Goal: Information Seeking & Learning: Check status

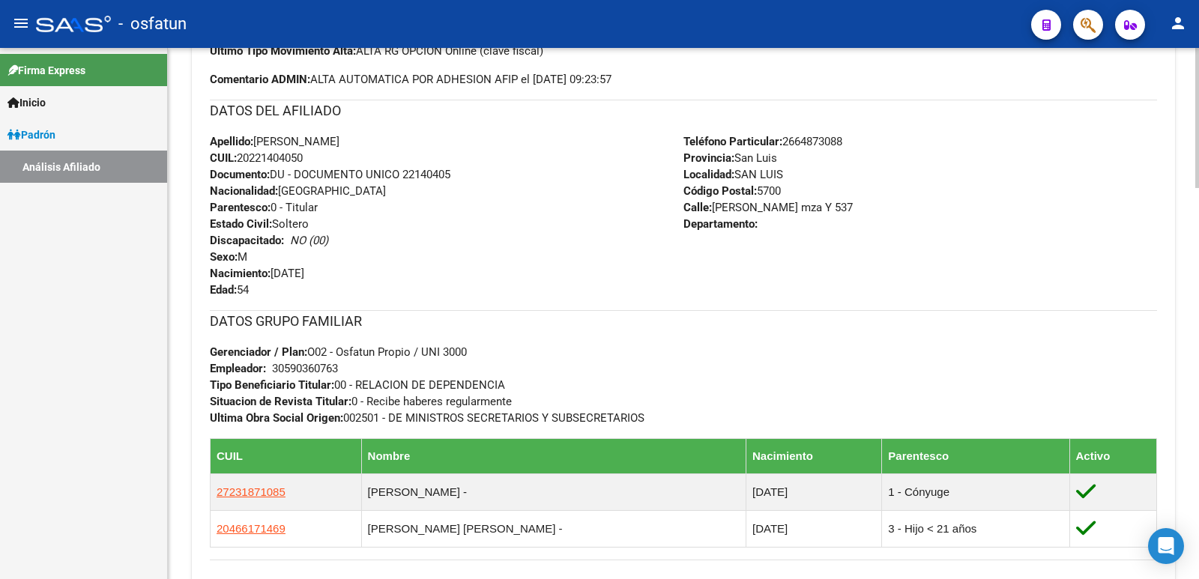
scroll to position [69, 0]
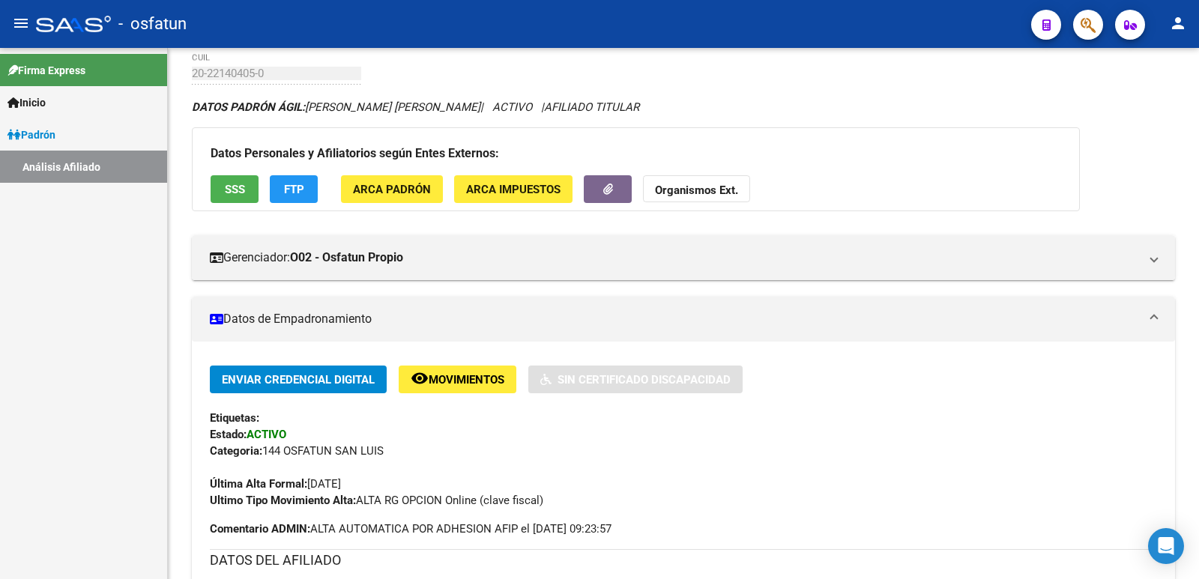
click at [94, 166] on link "Análisis Afiliado" at bounding box center [83, 167] width 167 height 32
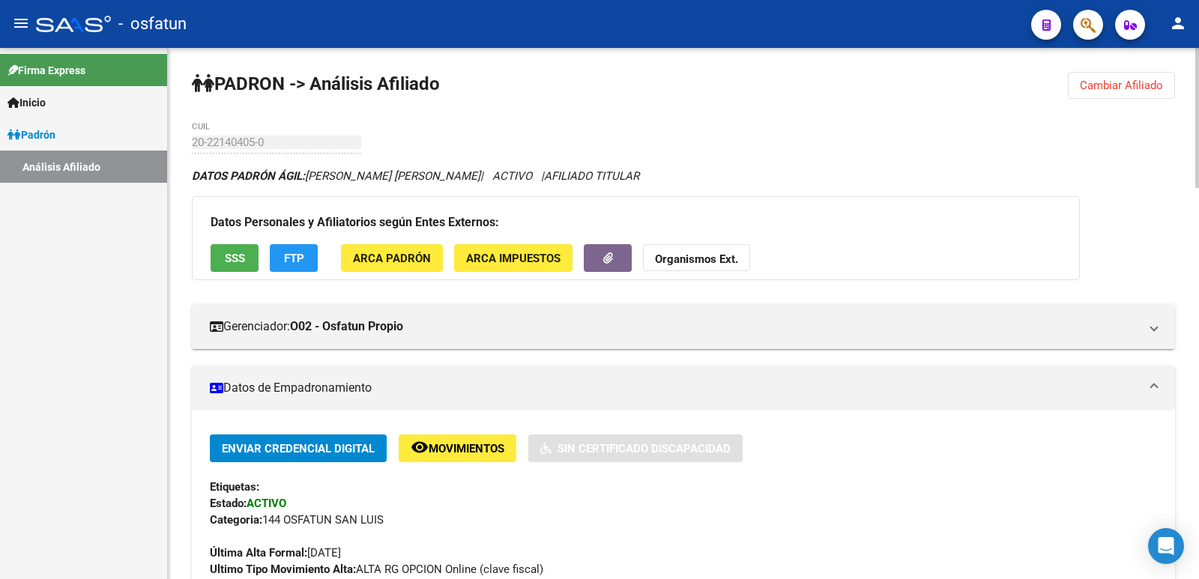
drag, startPoint x: 1152, startPoint y: 91, endPoint x: 826, endPoint y: 204, distance: 345.7
click at [1151, 91] on span "Cambiar Afiliado" at bounding box center [1121, 85] width 83 height 13
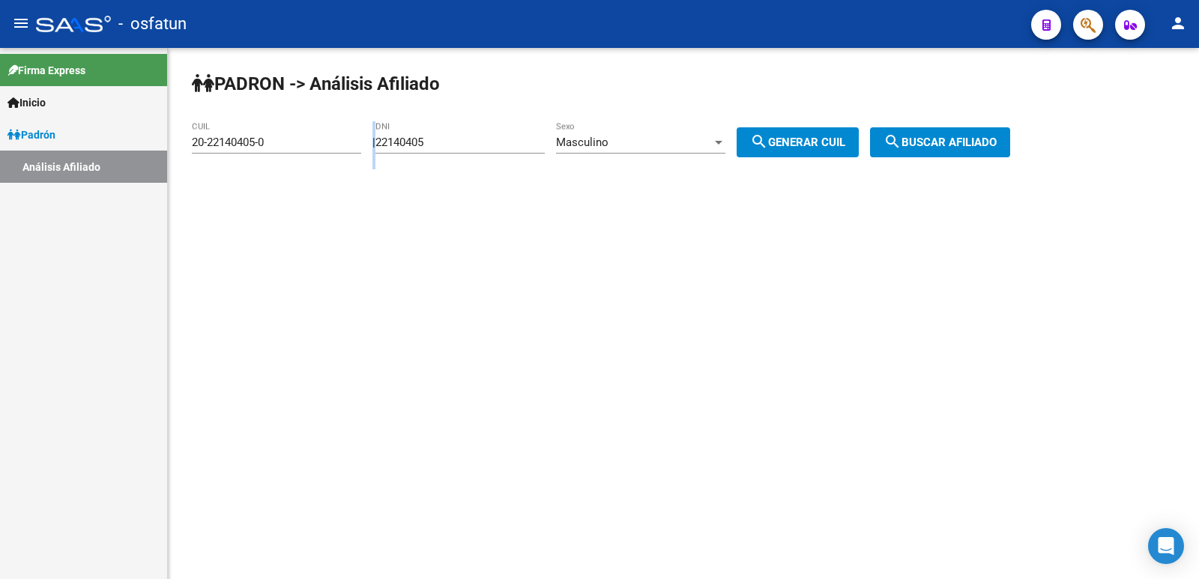
drag, startPoint x: 521, startPoint y: 150, endPoint x: 227, endPoint y: 203, distance: 298.5
click at [227, 203] on div "PADRON -> Análisis Afiliado 20-22140405-0 CUIL | 22140405 DNI Masculino Sexo se…" at bounding box center [683, 126] width 1031 height 157
click at [494, 142] on input "22140405" at bounding box center [459, 142] width 169 height 13
drag, startPoint x: 412, startPoint y: 153, endPoint x: 365, endPoint y: 155, distance: 47.3
click at [365, 155] on div "PADRON -> Análisis Afiliado 20-22140405-0 CUIL | 22140405 DNI Masculino Sexo se…" at bounding box center [683, 126] width 1031 height 157
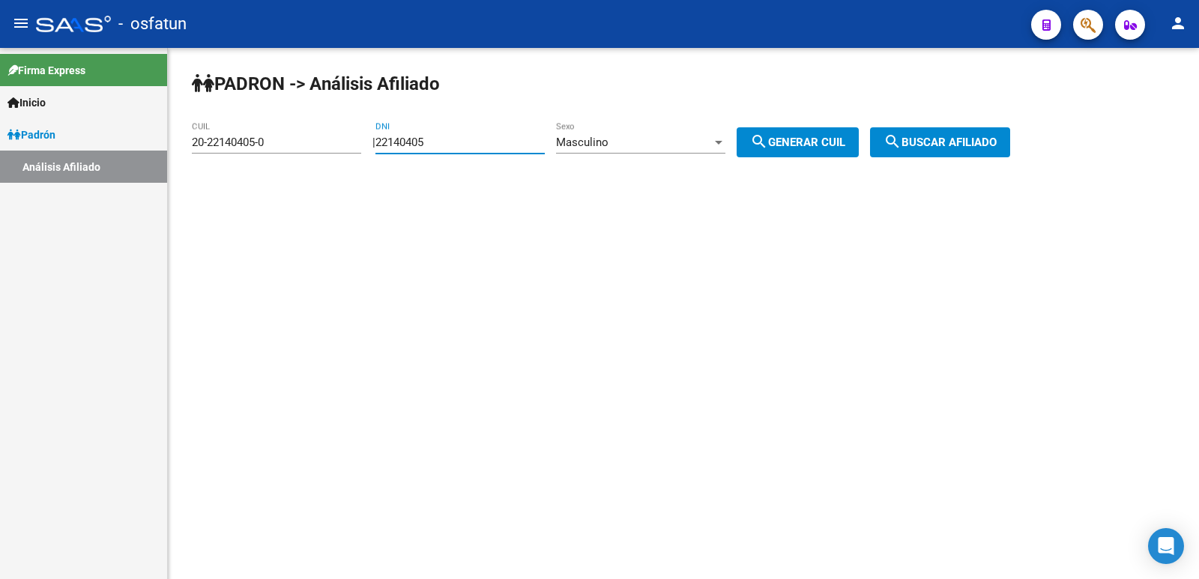
paste input "0133741"
type input "20133741"
drag, startPoint x: 818, startPoint y: 142, endPoint x: 965, endPoint y: 142, distance: 146.8
click at [826, 142] on span "search Generar CUIL" at bounding box center [797, 142] width 95 height 13
type input "20-20133741-1"
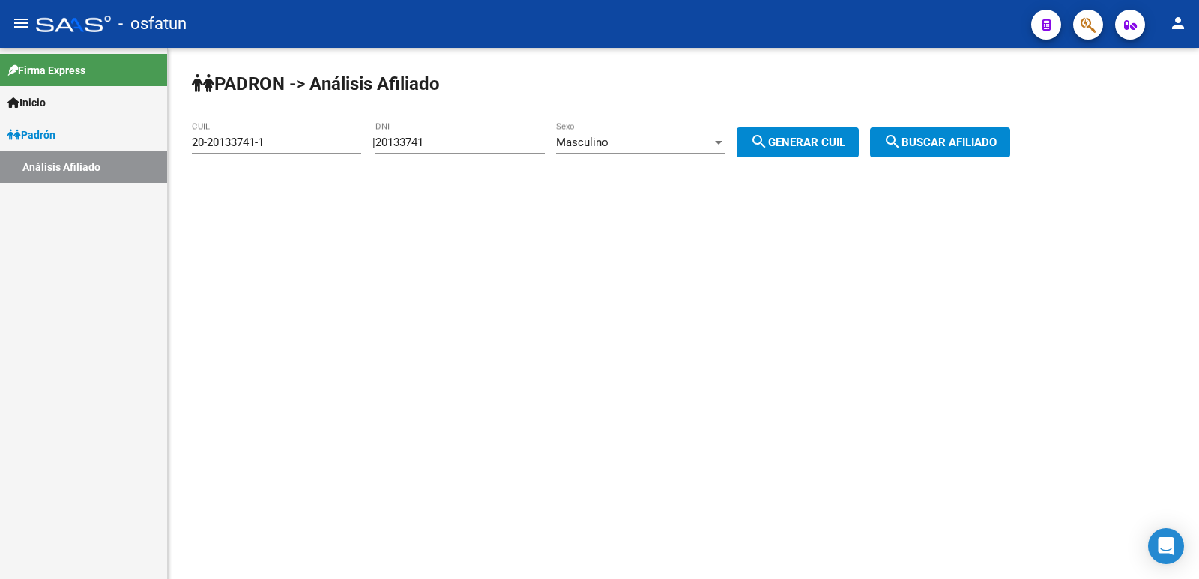
click at [982, 140] on span "search Buscar afiliado" at bounding box center [939, 142] width 113 height 13
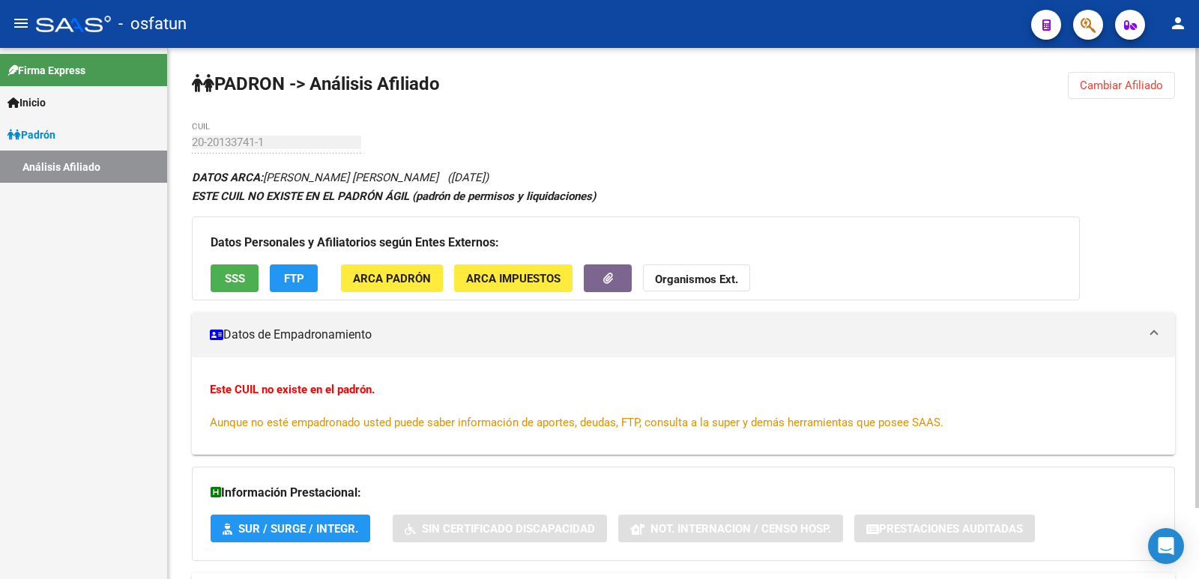
scroll to position [82, 0]
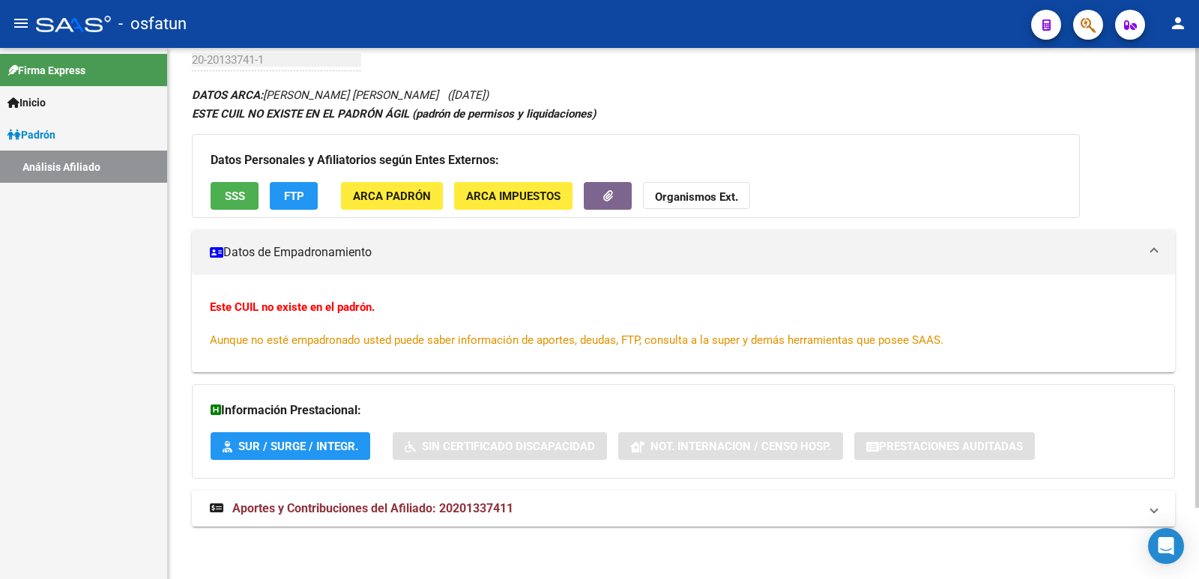
click at [548, 493] on mat-expansion-panel-header "Aportes y Contribuciones del Afiliado: 20201337411" at bounding box center [683, 509] width 983 height 36
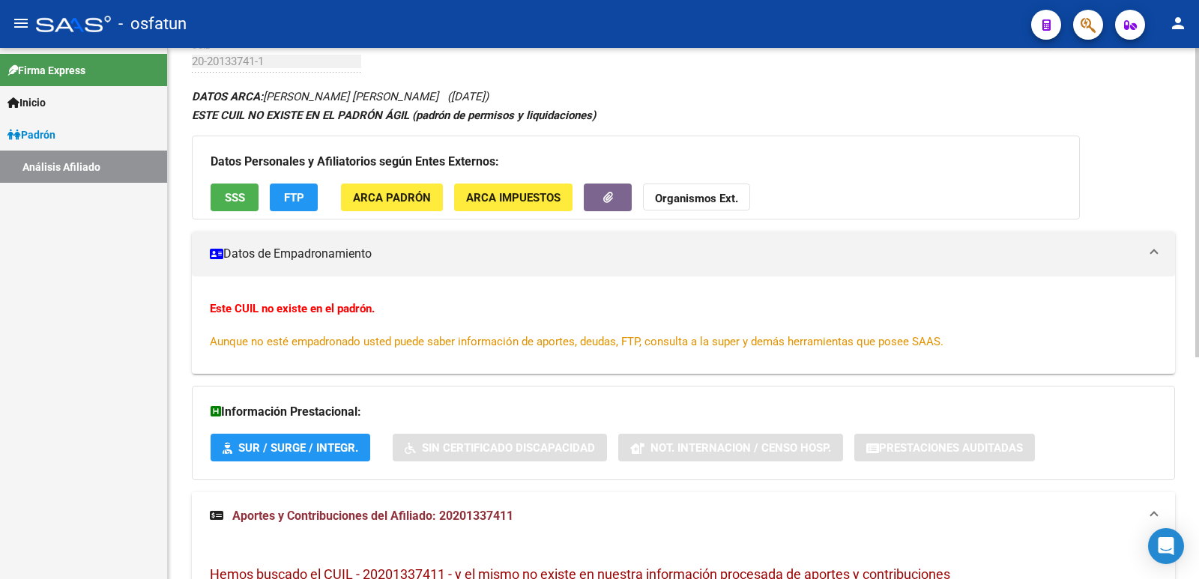
scroll to position [0, 0]
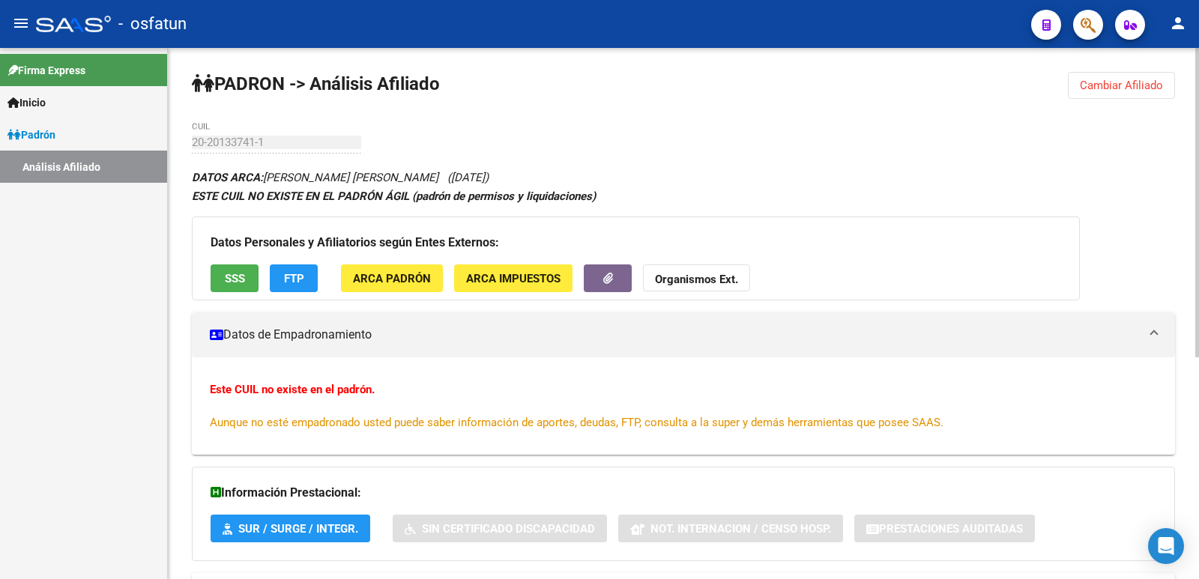
click at [1126, 89] on span "Cambiar Afiliado" at bounding box center [1121, 85] width 83 height 13
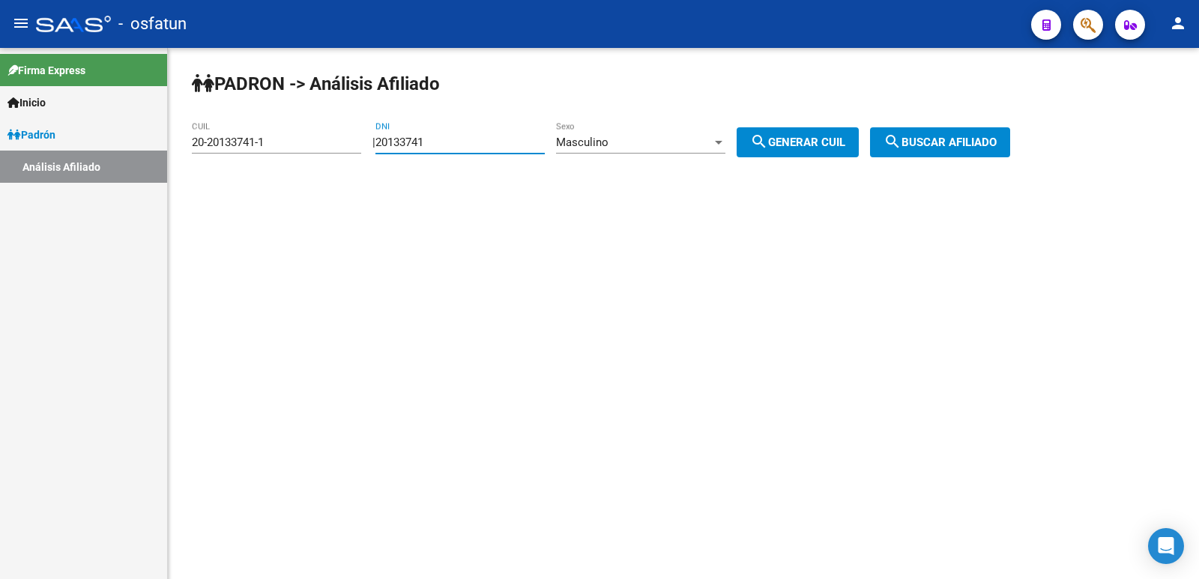
drag, startPoint x: 520, startPoint y: 142, endPoint x: 375, endPoint y: 145, distance: 144.6
click at [375, 145] on div "| 20133741 DNI Masculino Sexo search Generar CUIL" at bounding box center [620, 142] width 497 height 13
paste input "38439383"
type input "38439383"
drag, startPoint x: 826, startPoint y: 156, endPoint x: 907, endPoint y: 126, distance: 87.0
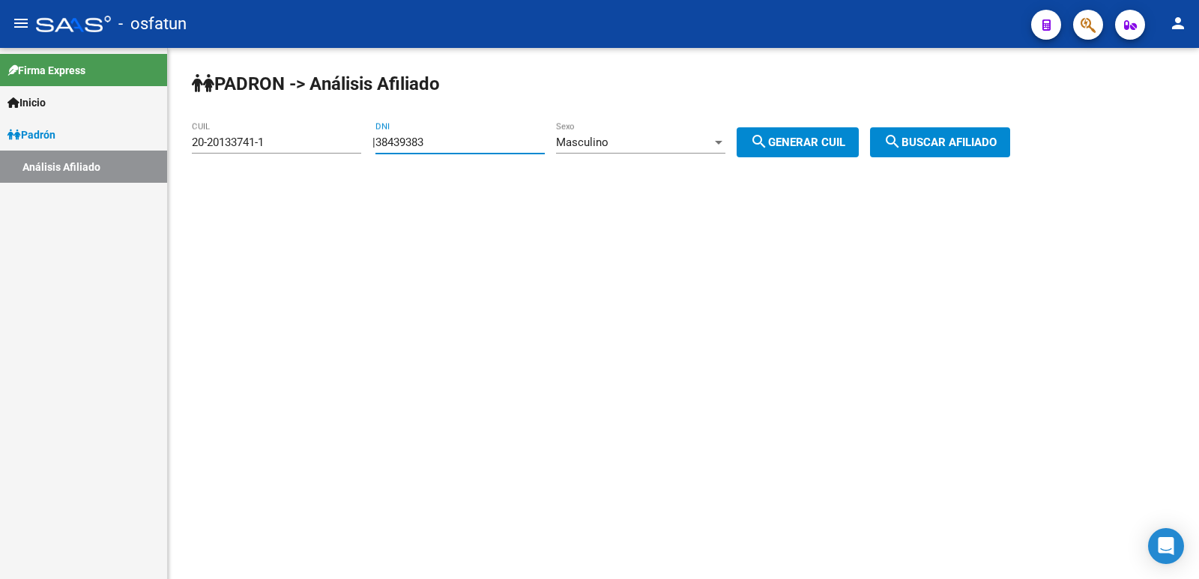
click at [832, 153] on button "search Generar CUIL" at bounding box center [797, 142] width 122 height 30
type input "20-38439383-8"
click at [910, 125] on div "[PERSON_NAME] -> Análisis Afiliado 20-38439383-8 CUIL | 38439383 DNI Masculino …" at bounding box center [683, 126] width 1031 height 157
click at [916, 157] on div "[PERSON_NAME] -> Análisis Afiliado 20-38439383-8 CUIL | 38439383 DNI Masculino …" at bounding box center [683, 126] width 1031 height 157
click at [901, 143] on mat-icon "search" at bounding box center [892, 142] width 18 height 18
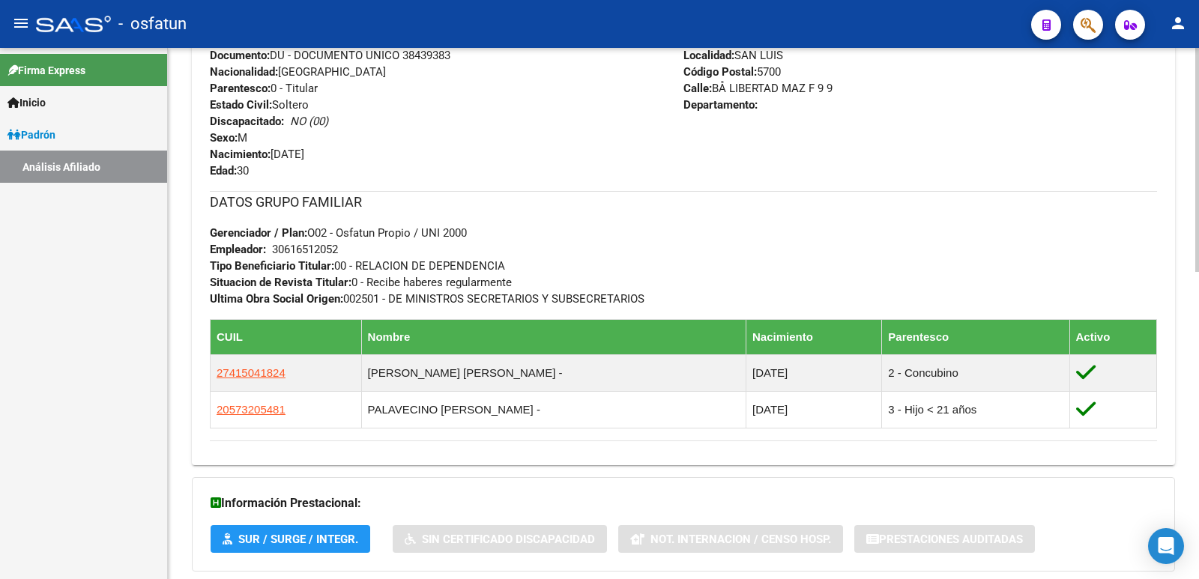
scroll to position [730, 0]
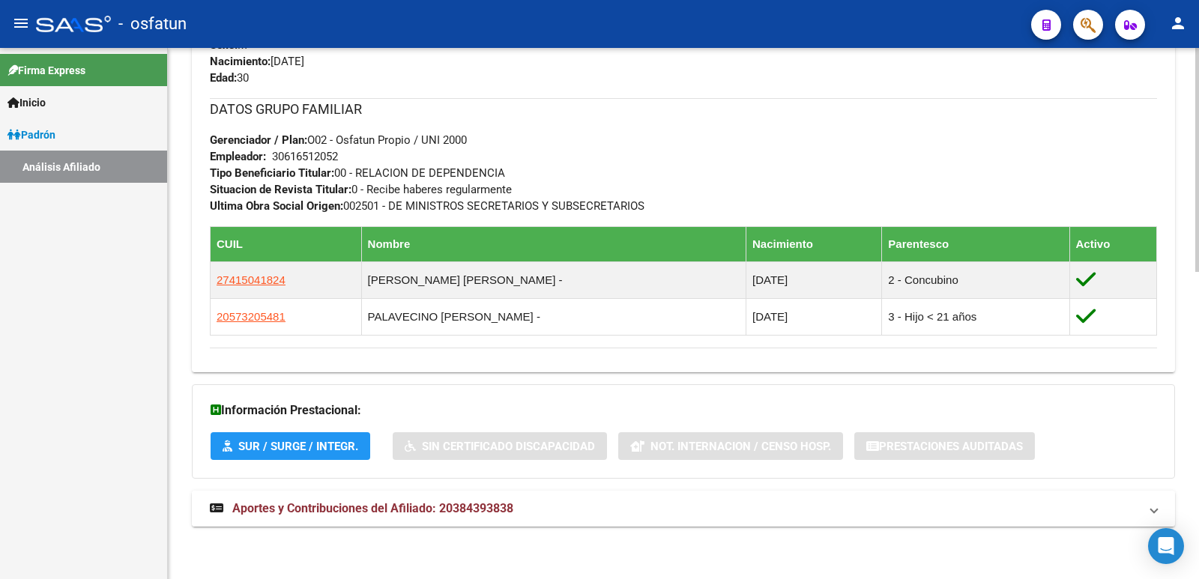
click at [427, 502] on span "Aportes y Contribuciones del Afiliado: 20384393838" at bounding box center [372, 508] width 281 height 14
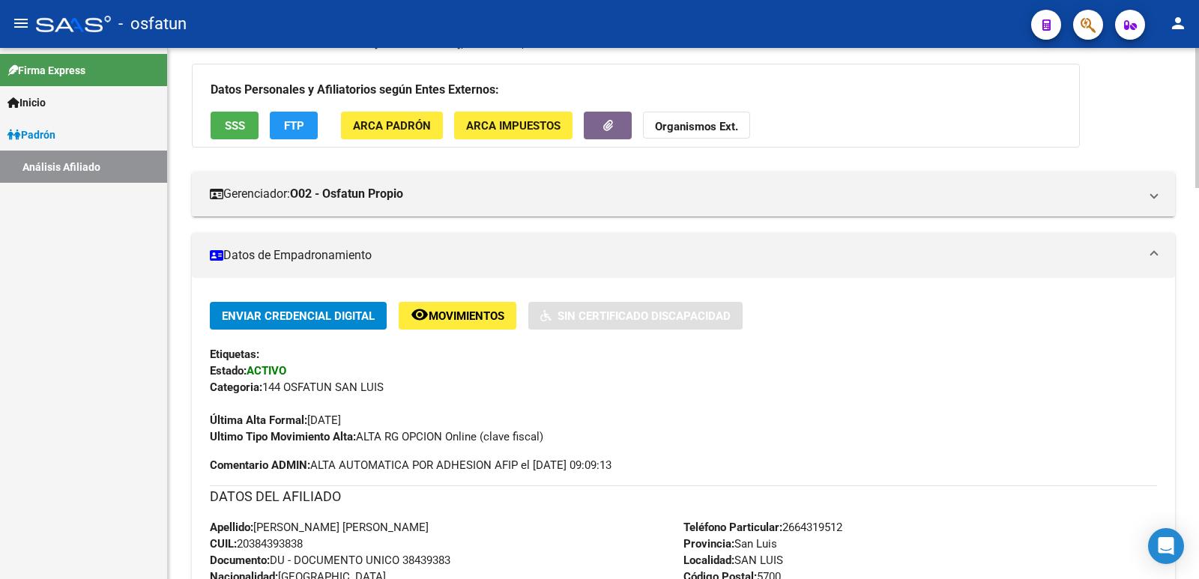
scroll to position [0, 0]
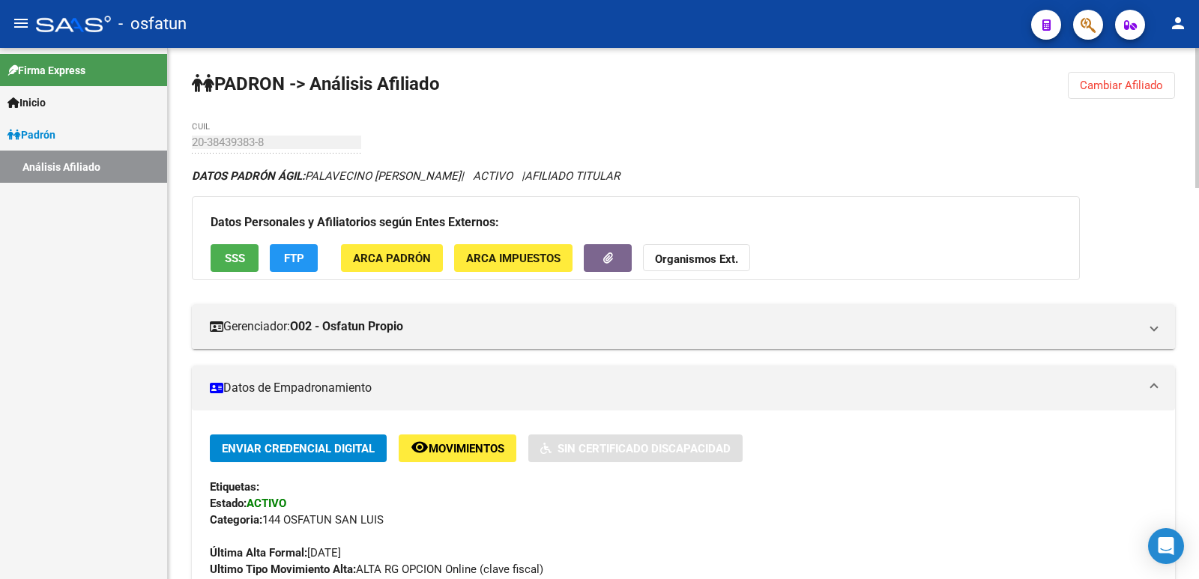
click at [1101, 76] on button "Cambiar Afiliado" at bounding box center [1121, 85] width 107 height 27
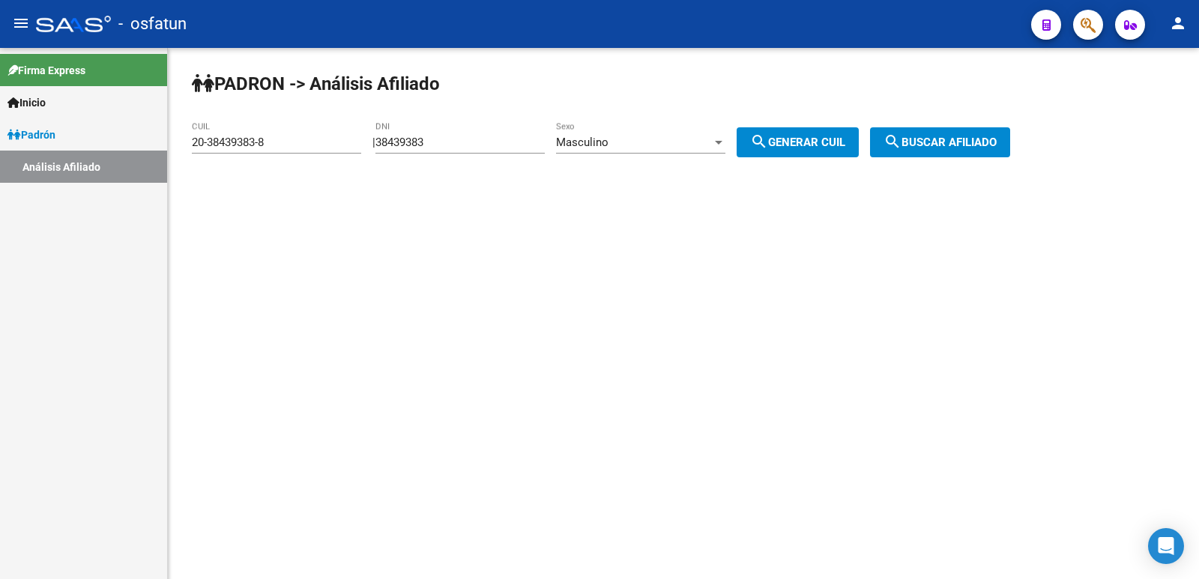
click at [492, 150] on div "38439383 DNI" at bounding box center [459, 137] width 169 height 32
drag, startPoint x: 491, startPoint y: 143, endPoint x: 375, endPoint y: 156, distance: 116.8
click at [375, 156] on div "[PERSON_NAME] -> Análisis Afiliado 20-38439383-8 CUIL | 38439383 DNI Masculino …" at bounding box center [683, 126] width 1031 height 157
paste input "23174017"
type input "23174017"
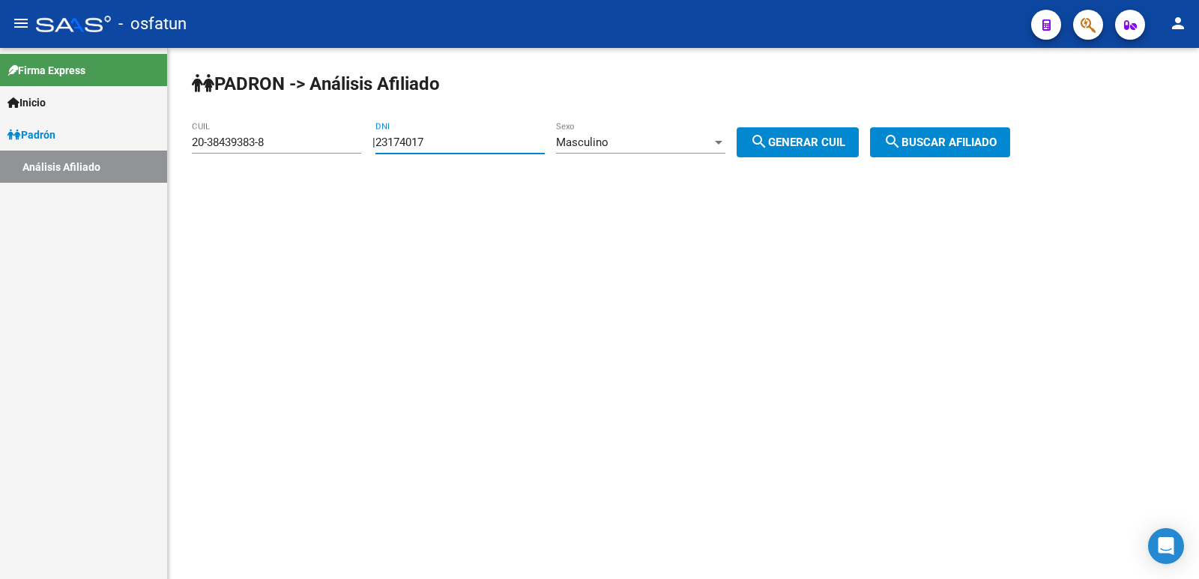
drag, startPoint x: 792, startPoint y: 151, endPoint x: 844, endPoint y: 145, distance: 52.7
click at [795, 151] on button "search Generar CUIL" at bounding box center [797, 142] width 122 height 30
type input "20-23174017-2"
click at [913, 152] on button "search Buscar afiliado" at bounding box center [940, 142] width 140 height 30
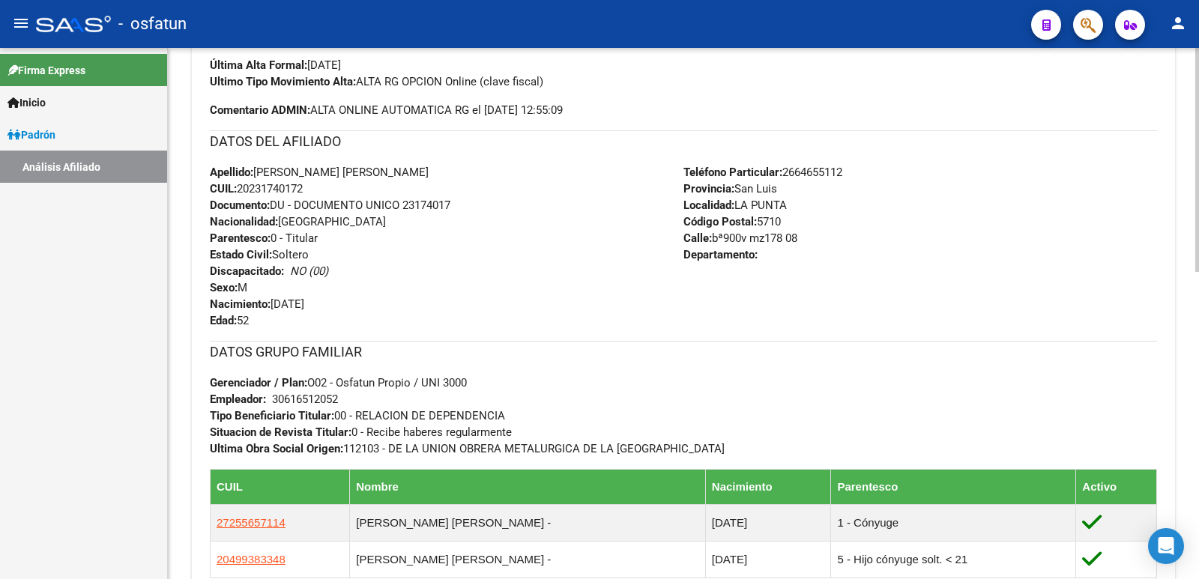
scroll to position [730, 0]
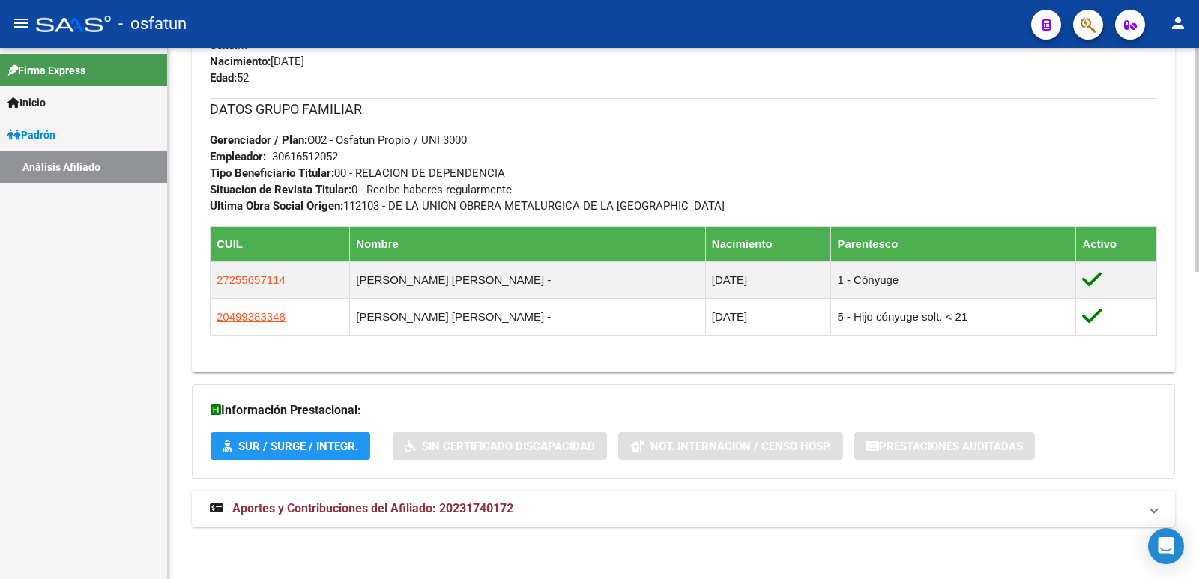
click at [442, 511] on span "Aportes y Contribuciones del Afiliado: 20231740172" at bounding box center [372, 508] width 281 height 14
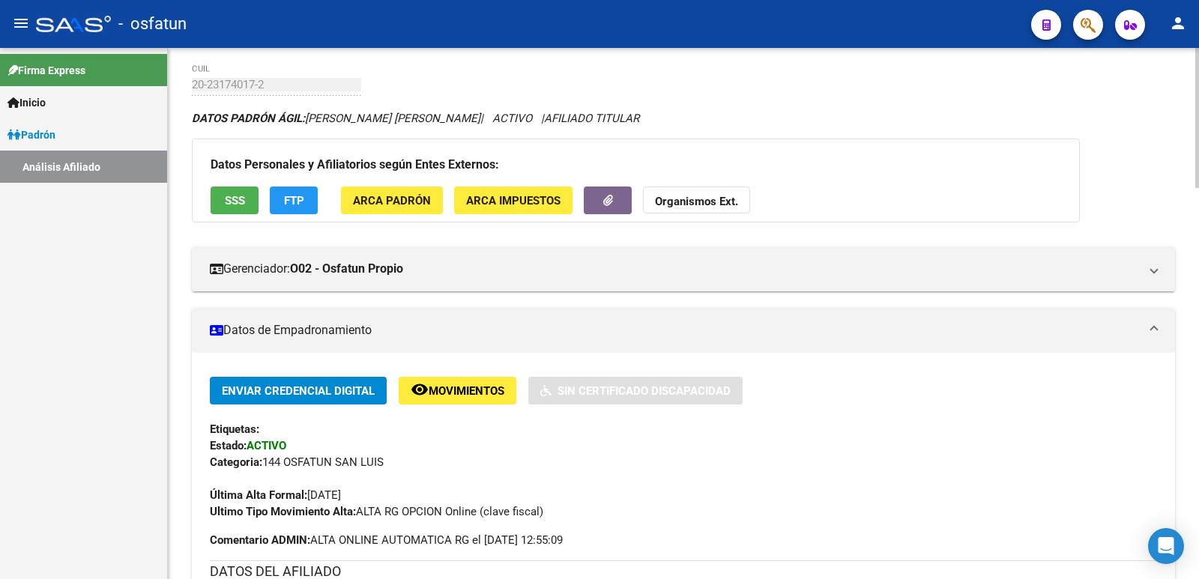
scroll to position [0, 0]
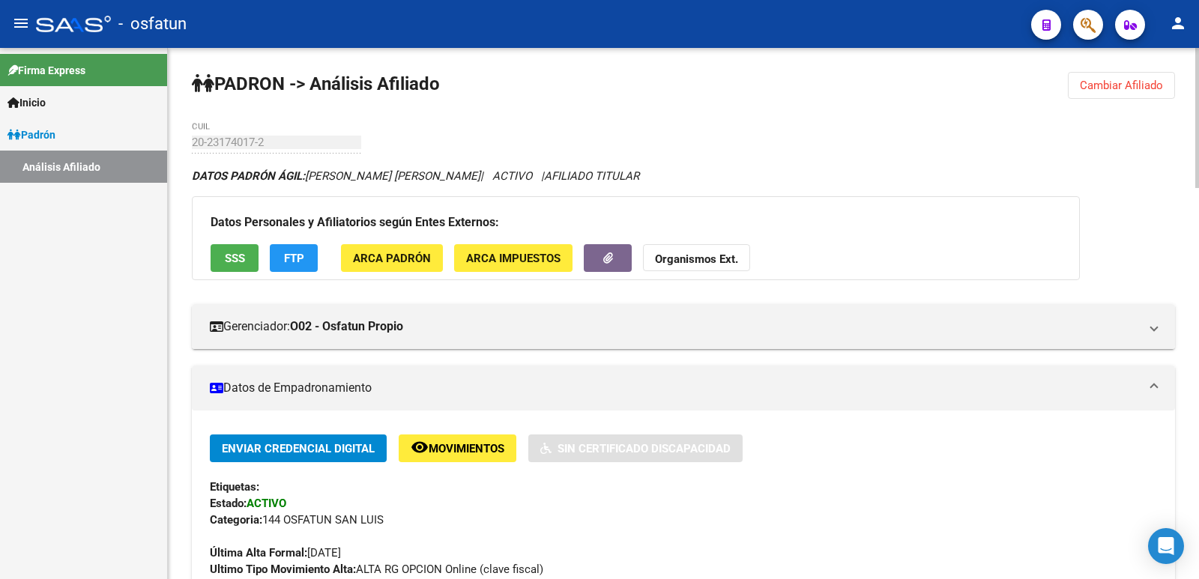
click at [1131, 92] on button "Cambiar Afiliado" at bounding box center [1121, 85] width 107 height 27
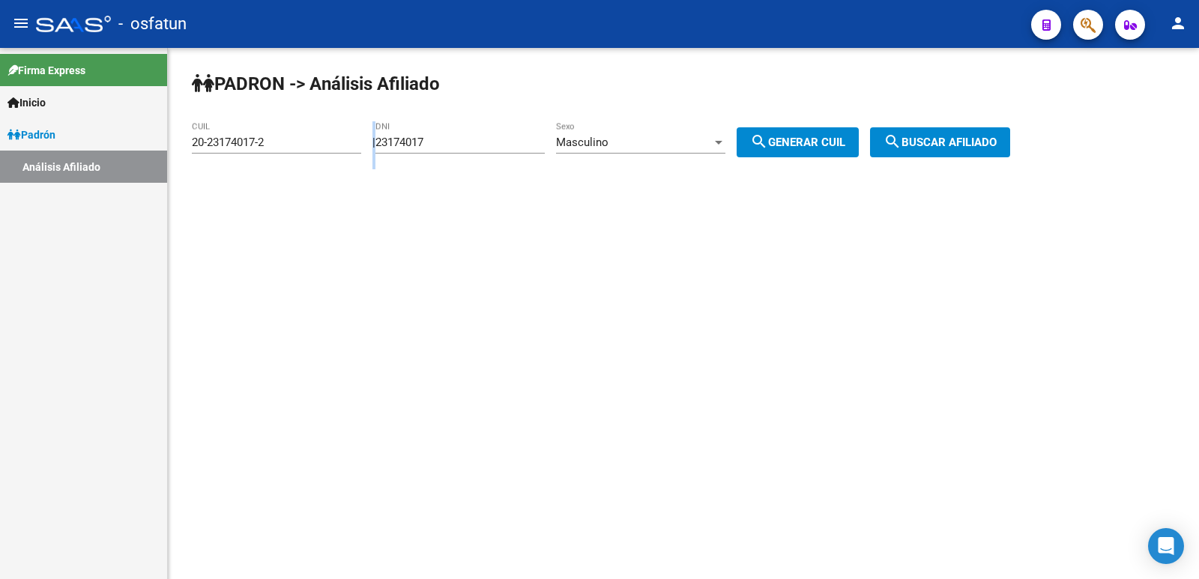
drag, startPoint x: 497, startPoint y: 134, endPoint x: 314, endPoint y: 171, distance: 187.2
click at [314, 171] on div "[PERSON_NAME] -> Análisis Afiliado 20-23174017-2 CUIL | 23174017 DNI Masculino …" at bounding box center [683, 126] width 1031 height 157
drag, startPoint x: 452, startPoint y: 150, endPoint x: 466, endPoint y: 137, distance: 19.1
click at [452, 147] on div "23174017 DNI" at bounding box center [459, 137] width 169 height 32
drag, startPoint x: 466, startPoint y: 137, endPoint x: 273, endPoint y: 145, distance: 192.7
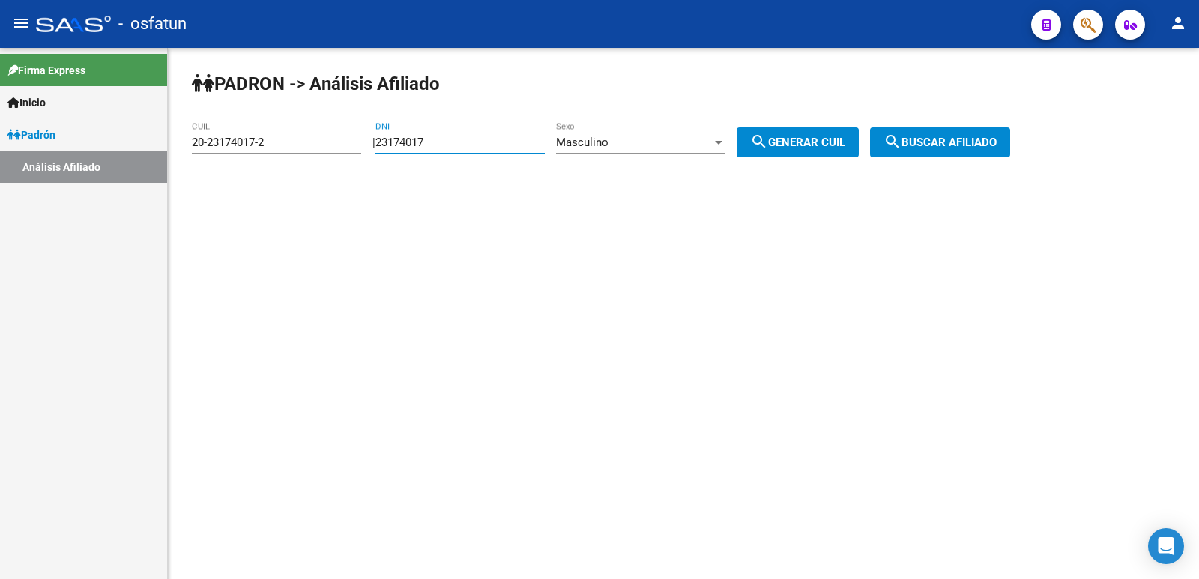
click at [273, 145] on app-analisis-afiliado "[PERSON_NAME] -> Análisis Afiliado 20-23174017-2 CUIL | 23174017 DNI Masculino …" at bounding box center [606, 142] width 829 height 13
paste input "2140405"
type input "22140405"
click at [787, 133] on button "search Generar CUIL" at bounding box center [797, 142] width 122 height 30
type input "20-22140405-0"
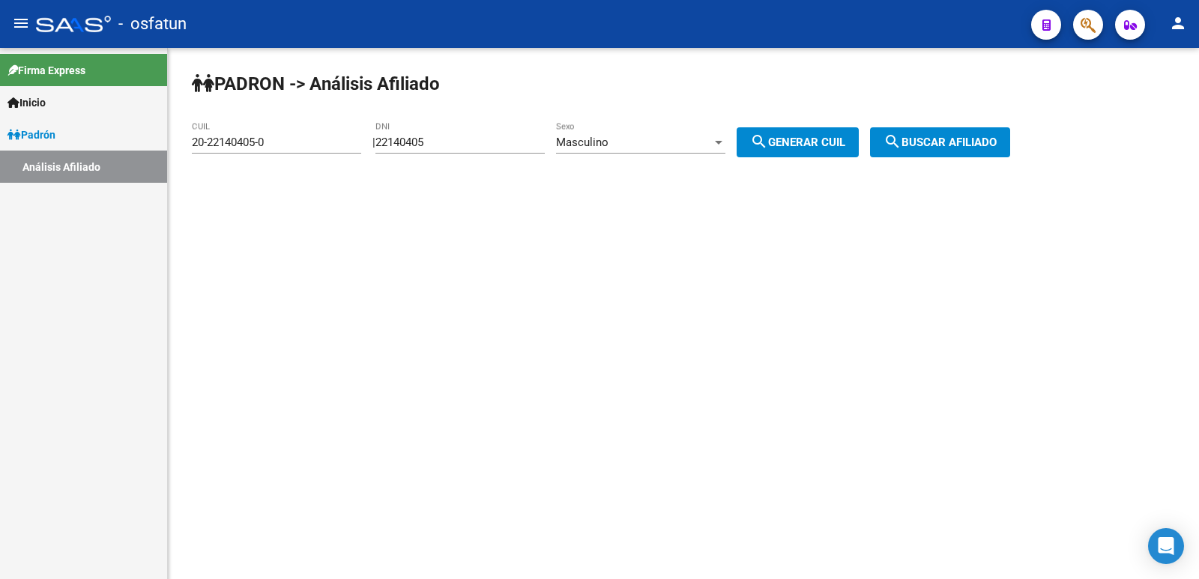
click at [928, 144] on span "search Buscar afiliado" at bounding box center [939, 142] width 113 height 13
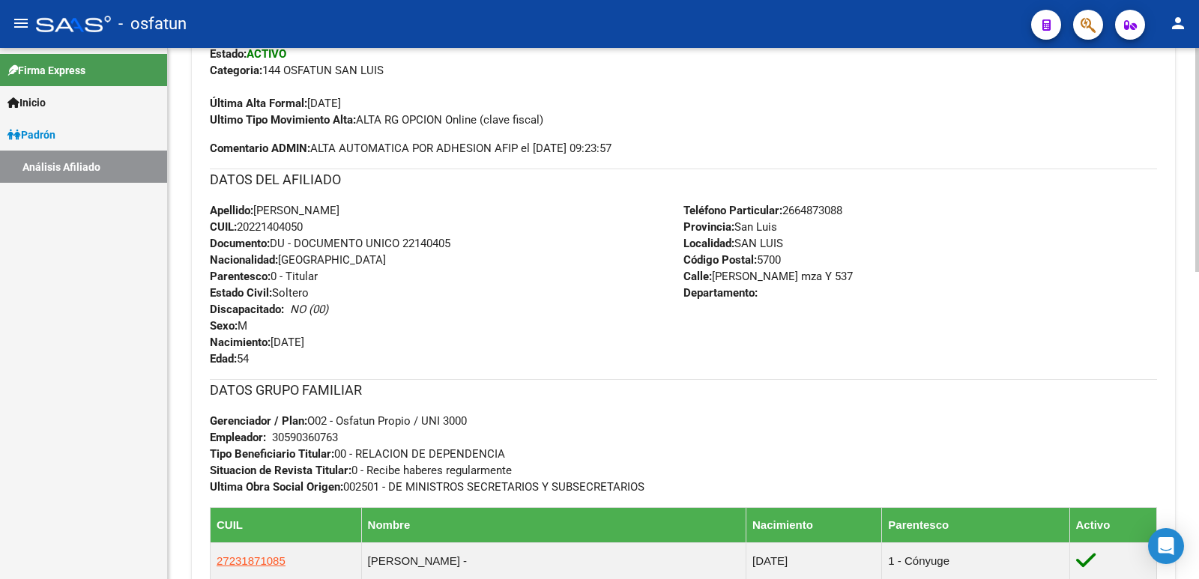
scroll to position [730, 0]
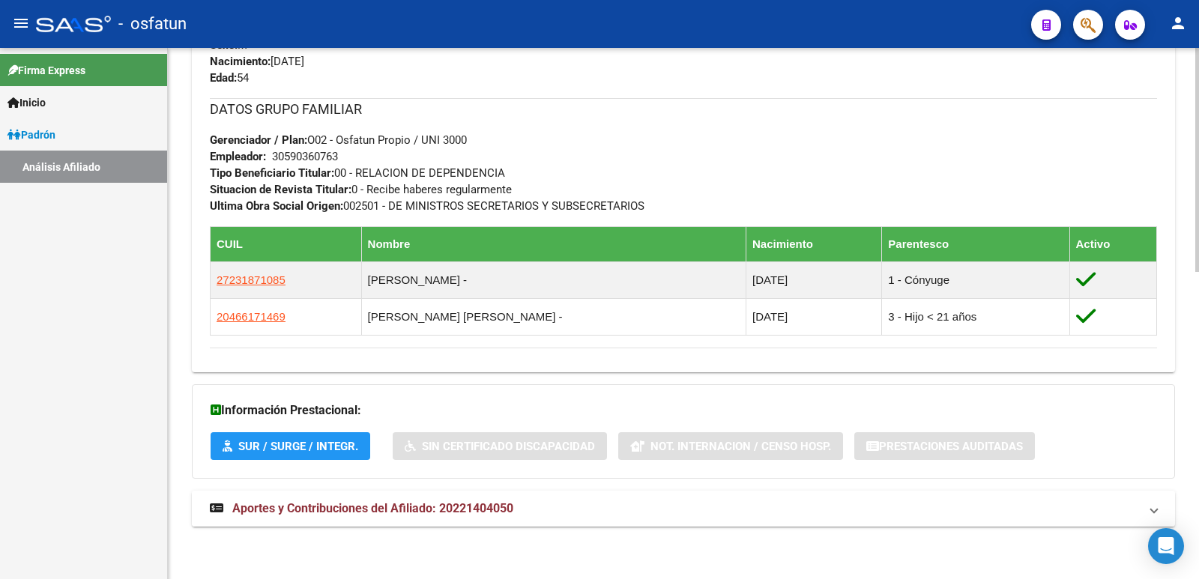
click at [527, 517] on mat-expansion-panel-header "Aportes y Contribuciones del Afiliado: 20221404050" at bounding box center [683, 509] width 983 height 36
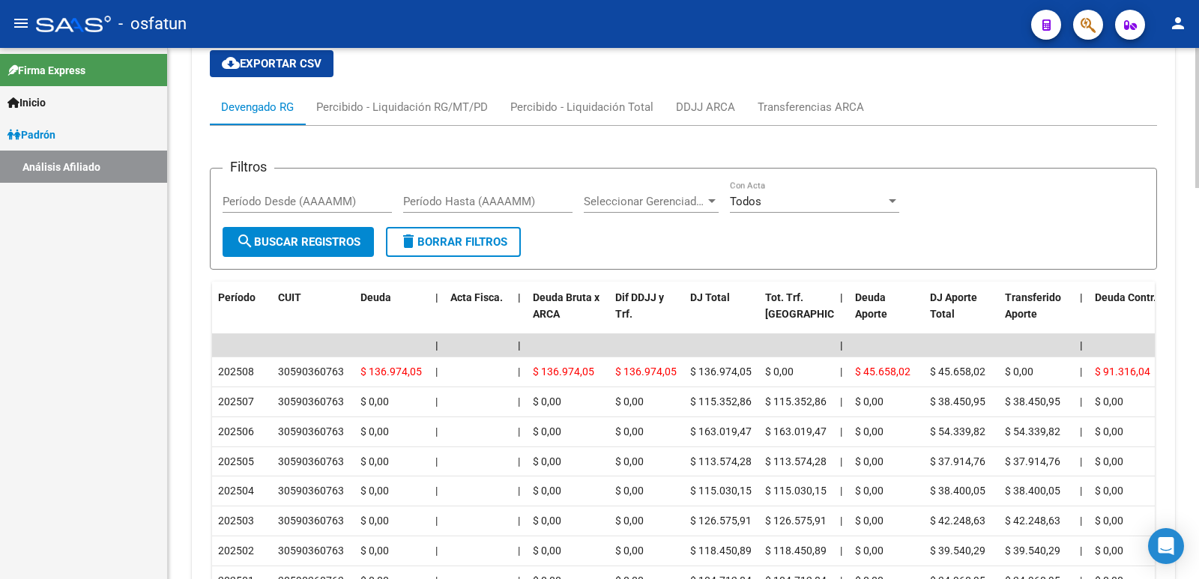
scroll to position [1481, 0]
